Goal: Task Accomplishment & Management: Use online tool/utility

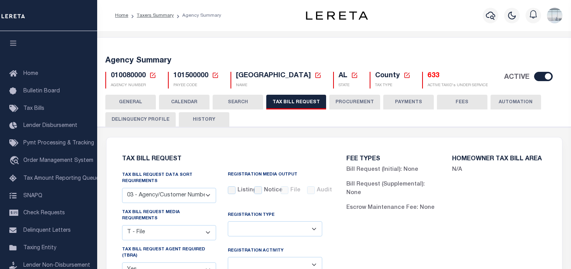
select select "27"
select select "22"
select select "true"
select select "14"
select select "1"
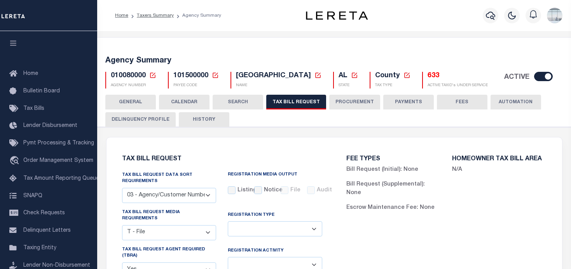
select select
click at [186, 100] on button "CALENDAR" at bounding box center [184, 102] width 51 height 15
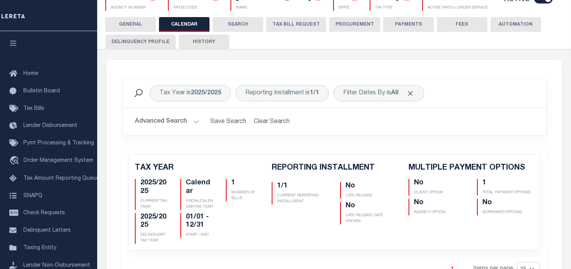
scroll to position [39, 0]
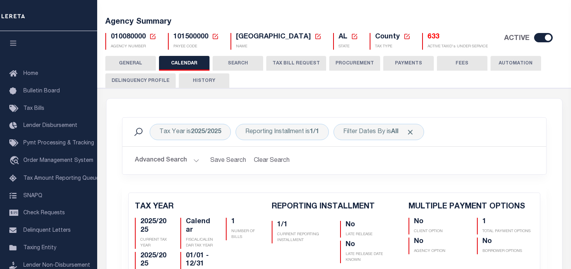
click at [297, 66] on button "TAX BILL REQUEST" at bounding box center [296, 63] width 60 height 15
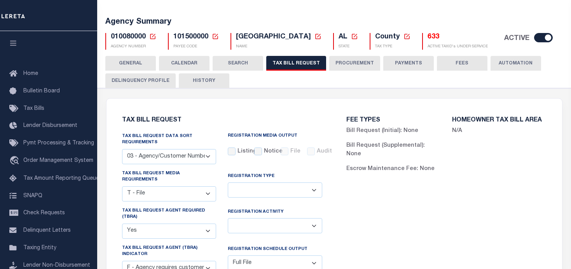
scroll to position [156, 0]
